Goal: Information Seeking & Learning: Learn about a topic

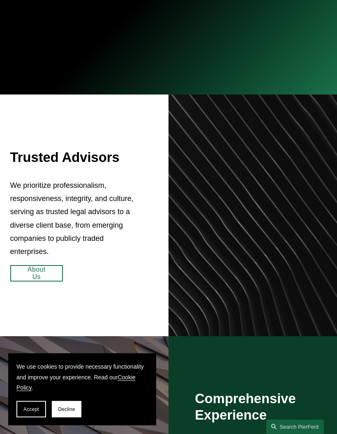
scroll to position [296, 0]
click at [70, 418] on button "Decline" at bounding box center [67, 409] width 30 height 16
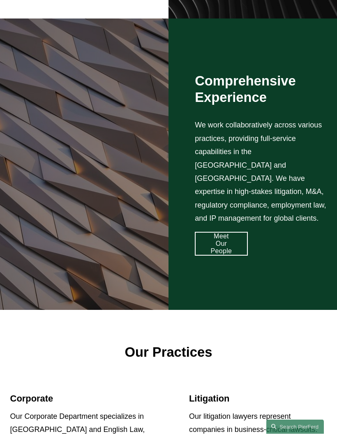
scroll to position [612, 0]
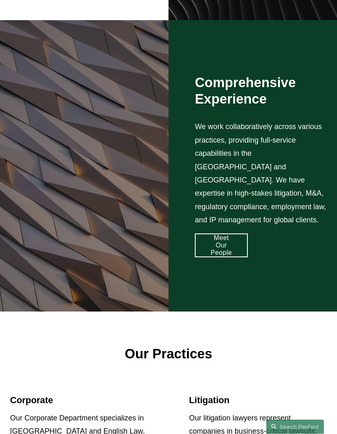
click at [227, 258] on link "Meet Our People" at bounding box center [221, 246] width 53 height 24
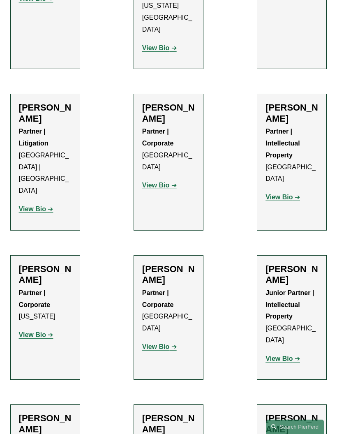
scroll to position [7123, 0]
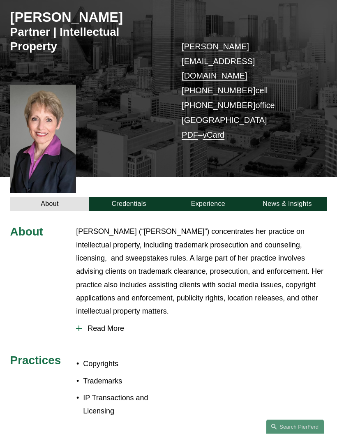
scroll to position [97, 0]
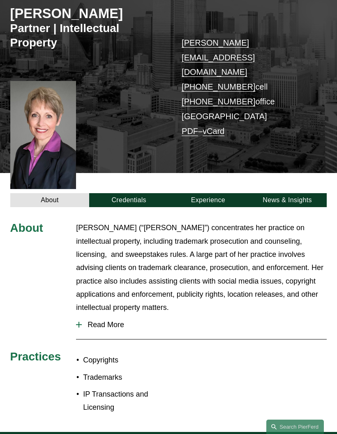
click at [96, 315] on button "Read More" at bounding box center [201, 325] width 251 height 21
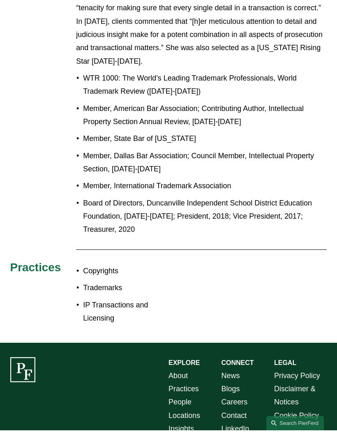
scroll to position [528, 0]
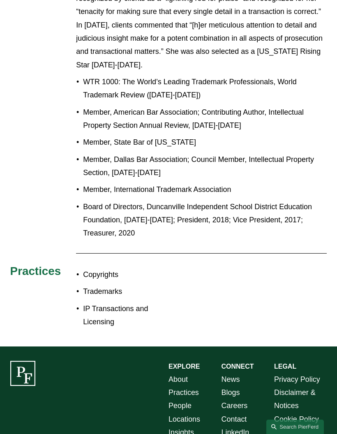
click at [189, 413] on link "Locations" at bounding box center [185, 419] width 32 height 13
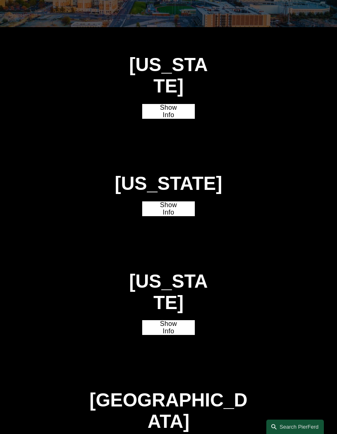
scroll to position [1526, 0]
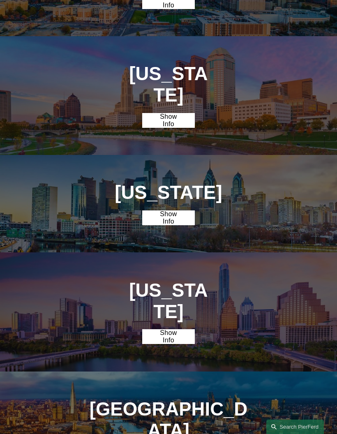
click at [181, 329] on link "Show Info" at bounding box center [168, 336] width 53 height 15
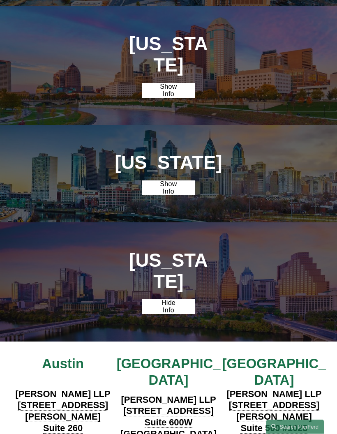
scroll to position [1569, 0]
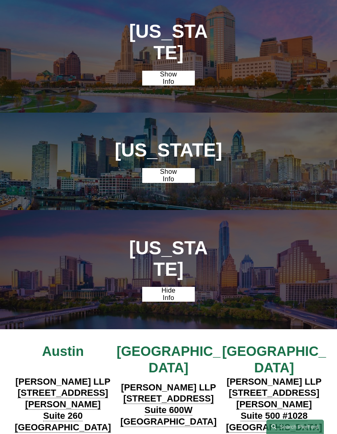
click at [182, 434] on strong "View Lawyers" at bounding box center [165, 440] width 48 height 8
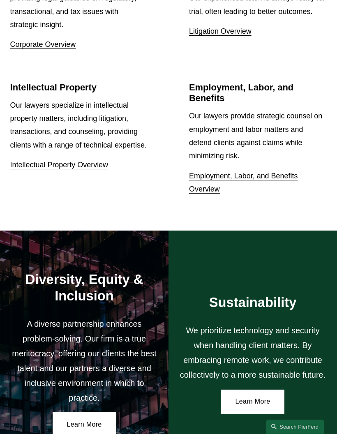
scroll to position [944, 0]
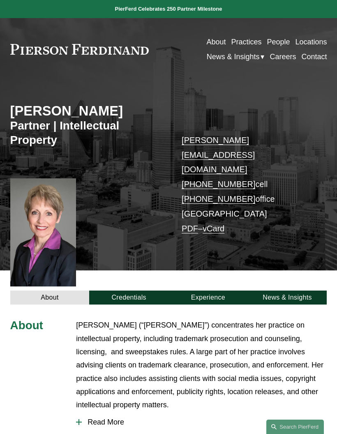
scroll to position [219, 0]
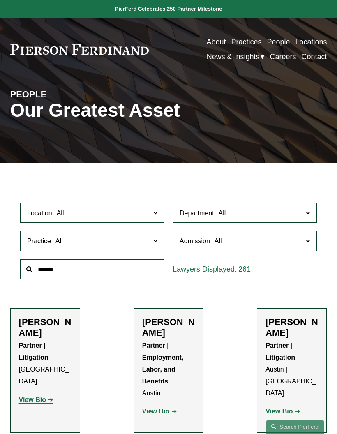
scroll to position [7123, 0]
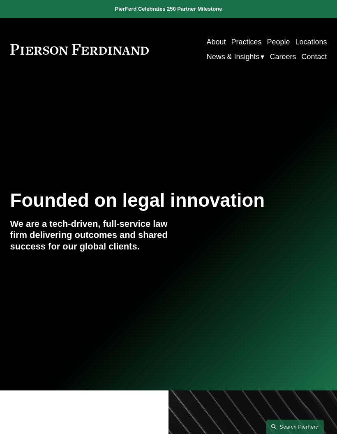
scroll to position [612, 0]
